Goal: Transaction & Acquisition: Purchase product/service

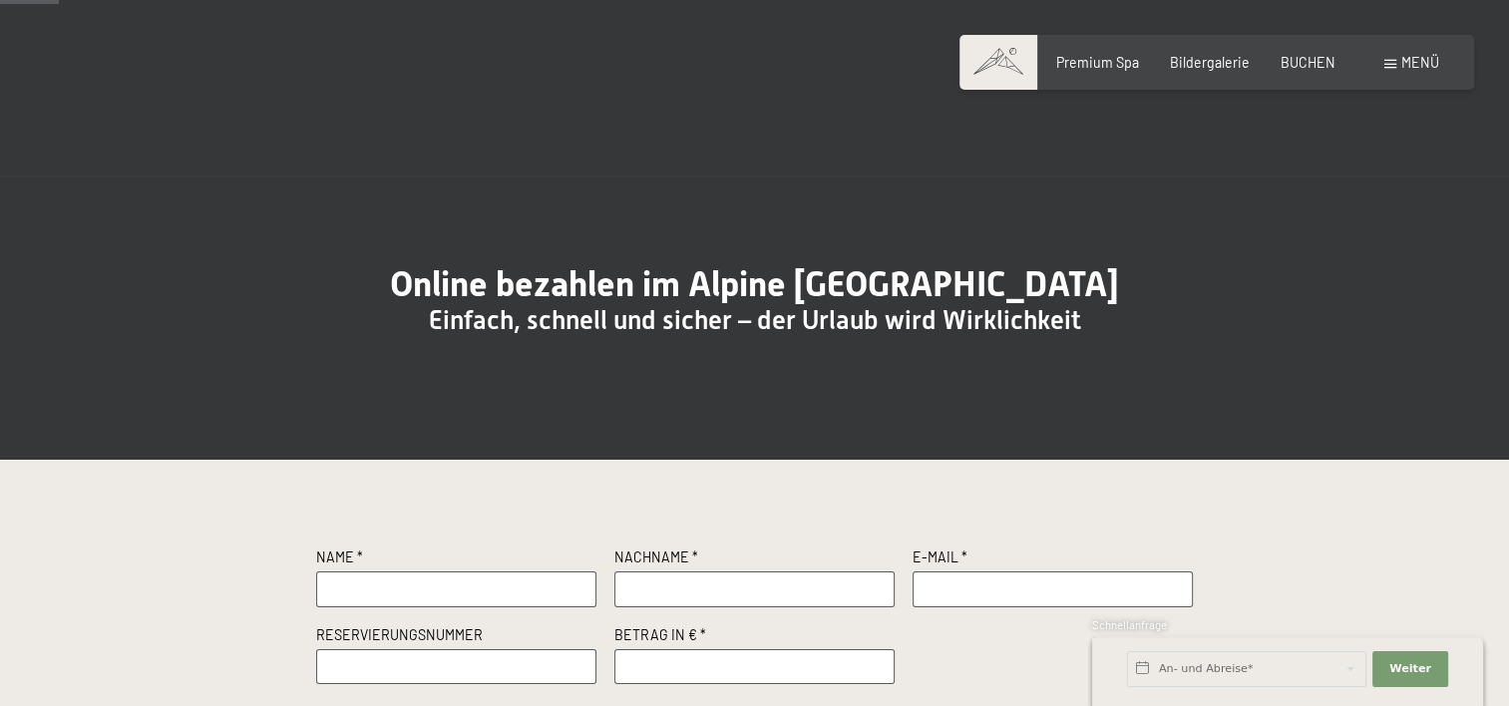
scroll to position [299, 0]
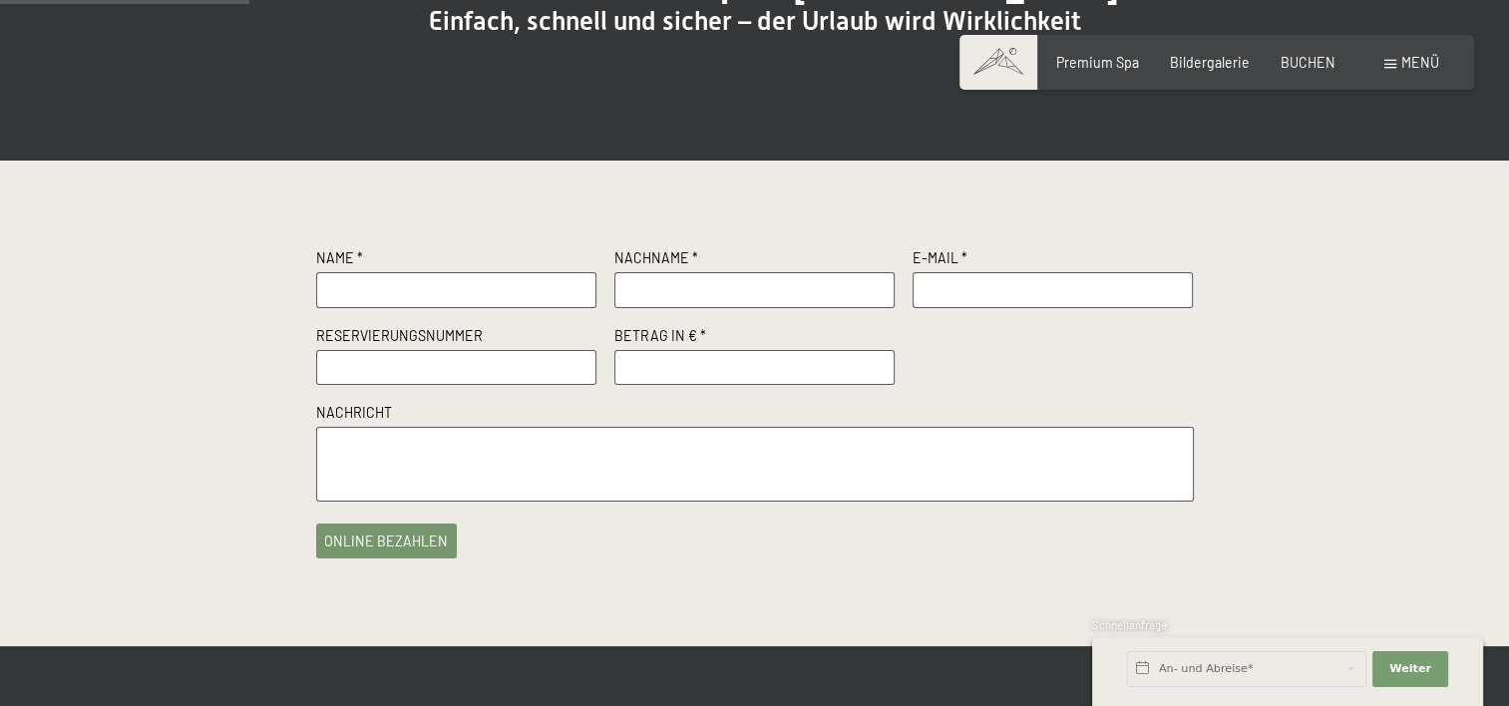
click at [440, 308] on input "text" at bounding box center [456, 290] width 281 height 36
type input "[PERSON_NAME]"
type input "Dejakum"
type input "[PERSON_NAME][EMAIL_ADDRESS][DOMAIN_NAME]"
click at [431, 386] on input "text" at bounding box center [456, 368] width 281 height 36
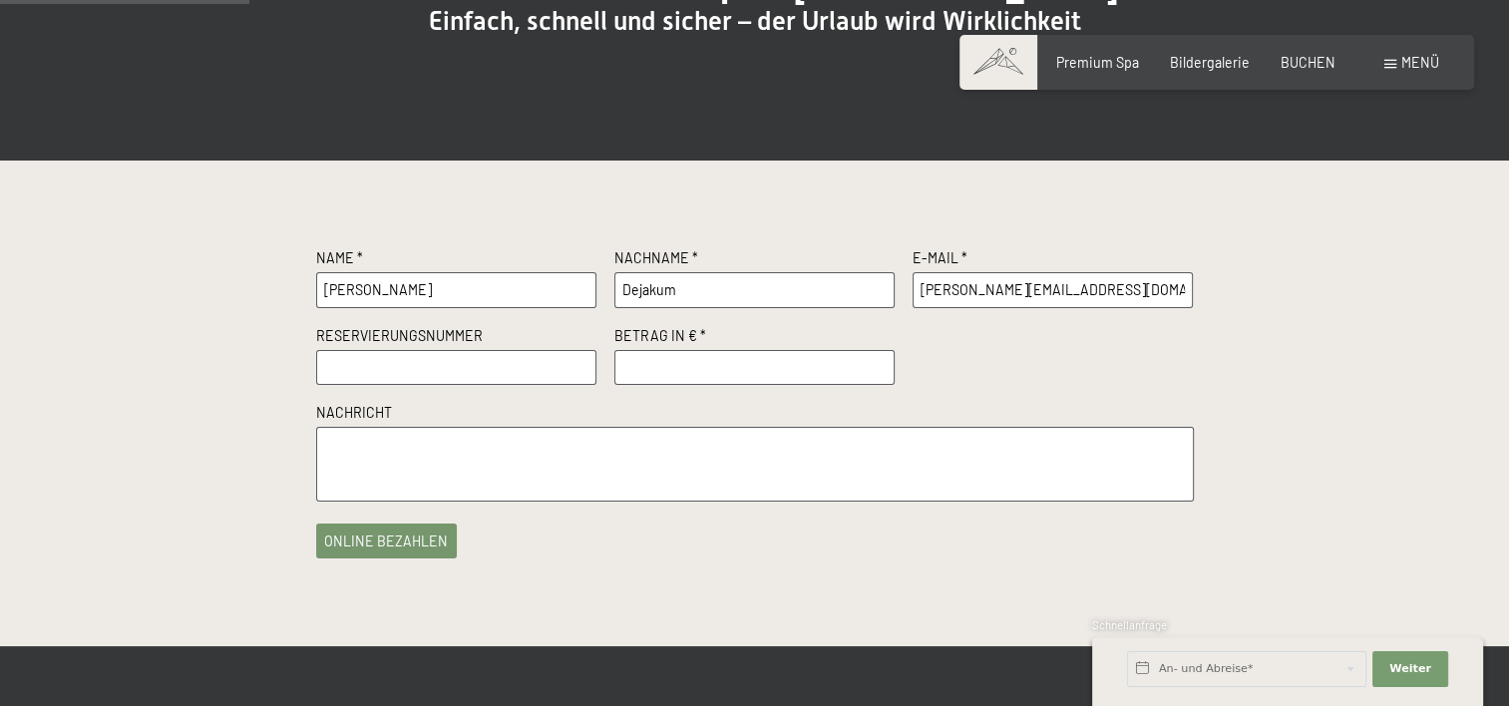
paste input "R54566"
type input "R54566"
click at [714, 386] on input "number" at bounding box center [754, 368] width 281 height 36
type input "200"
click at [588, 502] on textarea at bounding box center [755, 464] width 878 height 75
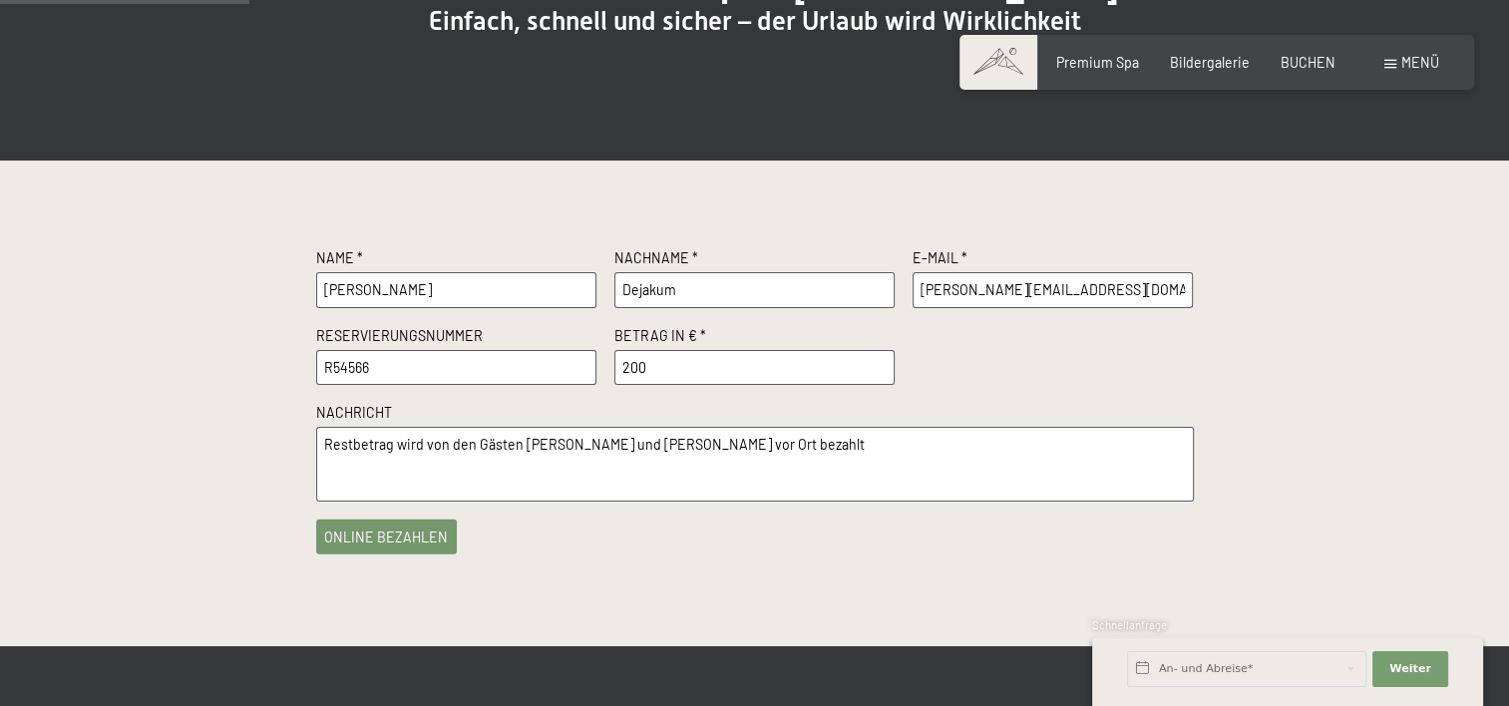
type textarea "Restbetrag wird von den Gästen Schraffl Birgit und Alex vor Ort bezahlt"
click at [387, 554] on button "online bezahlen" at bounding box center [387, 537] width 142 height 35
